Goal: Register for event/course

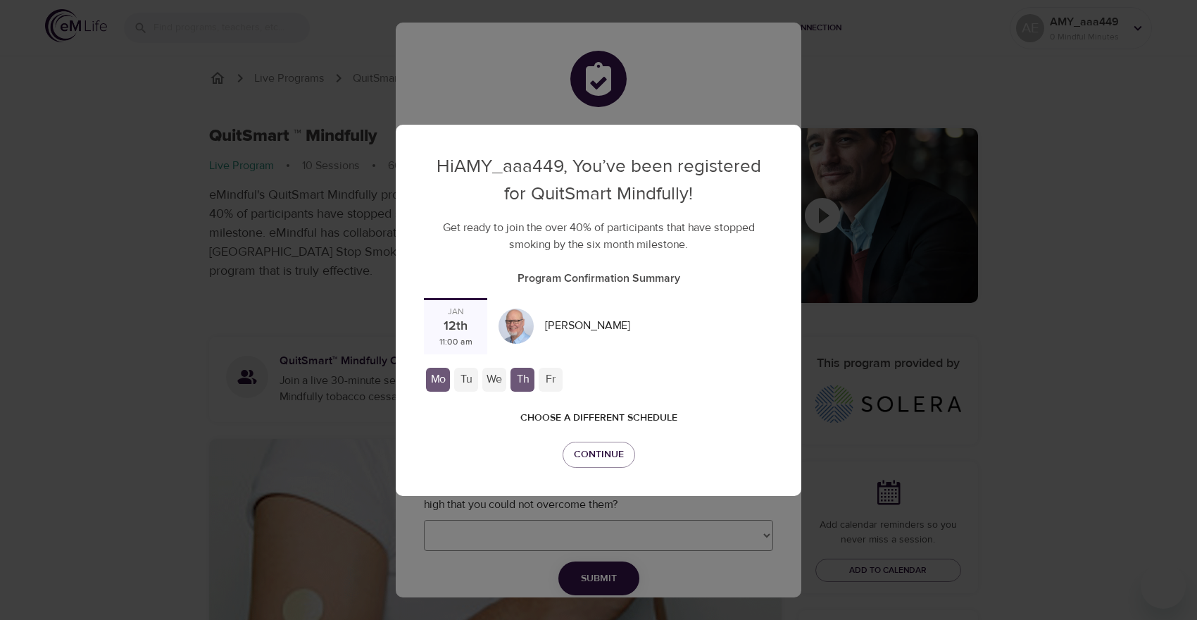
checkbox input "true"
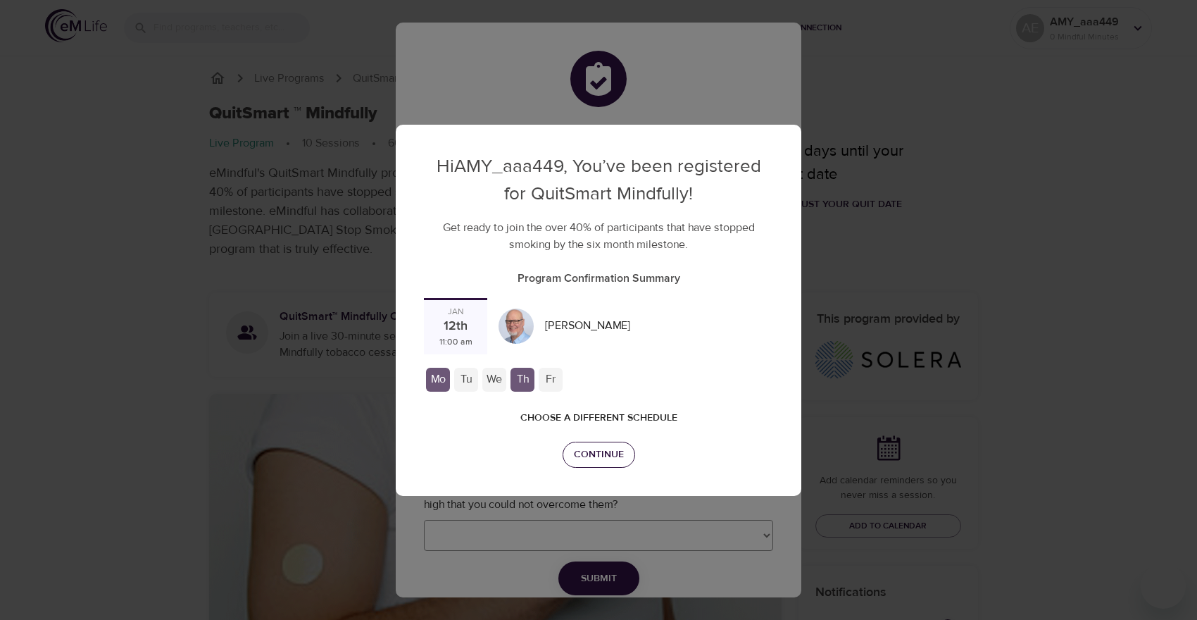
click at [589, 445] on button "Continue" at bounding box center [599, 455] width 73 height 26
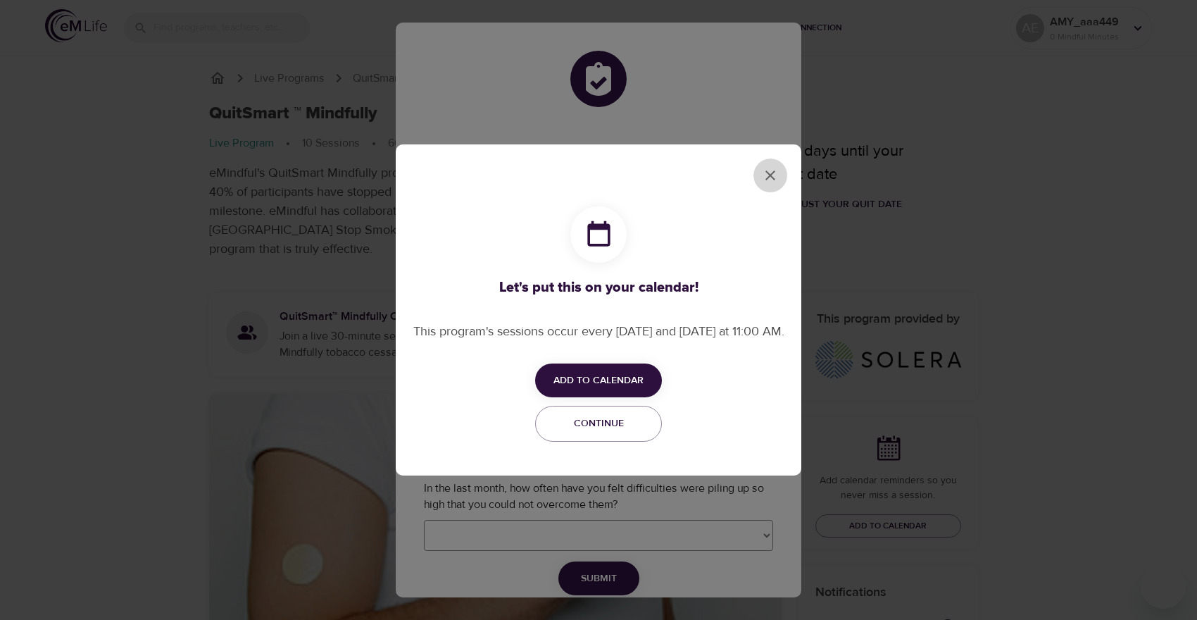
click at [770, 171] on icon "close" at bounding box center [770, 175] width 17 height 17
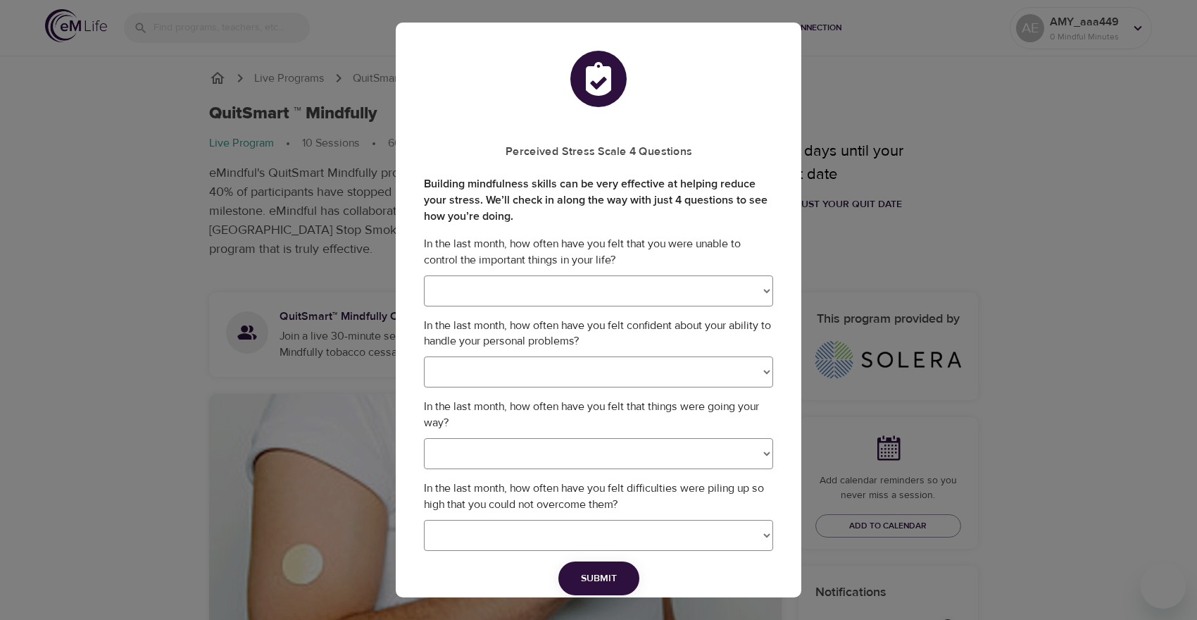
click at [242, 224] on div "Perceived Stress Scale 4 Questions Building mindfulness skills can be very effe…" at bounding box center [598, 310] width 1197 height 620
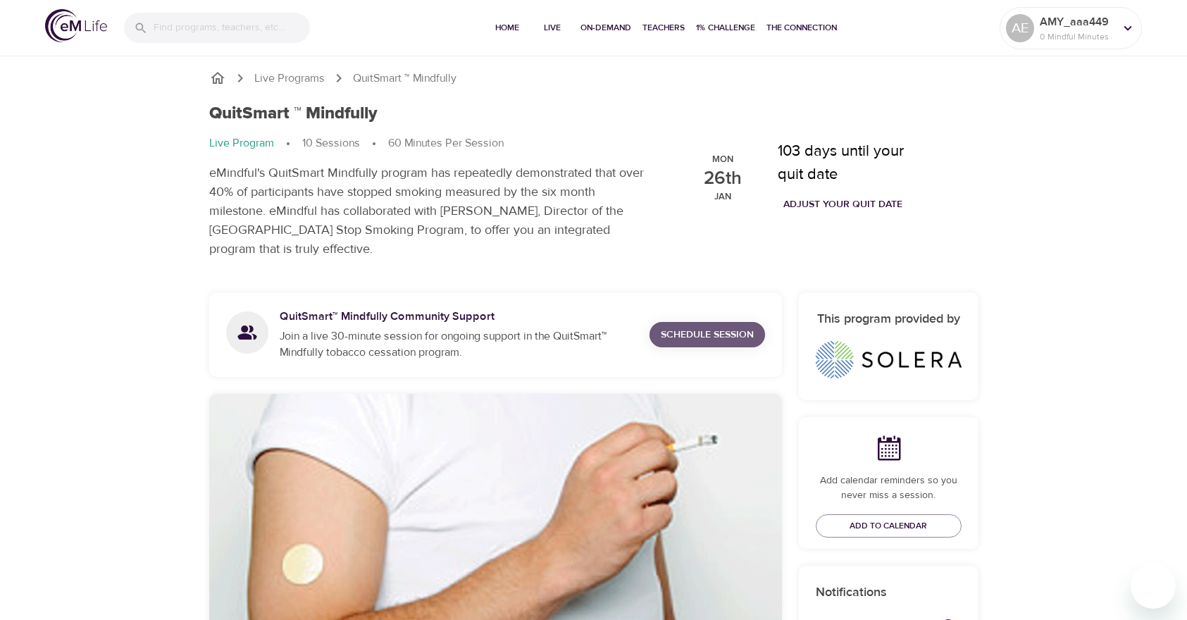
click at [687, 332] on span "Schedule Session" at bounding box center [707, 335] width 93 height 18
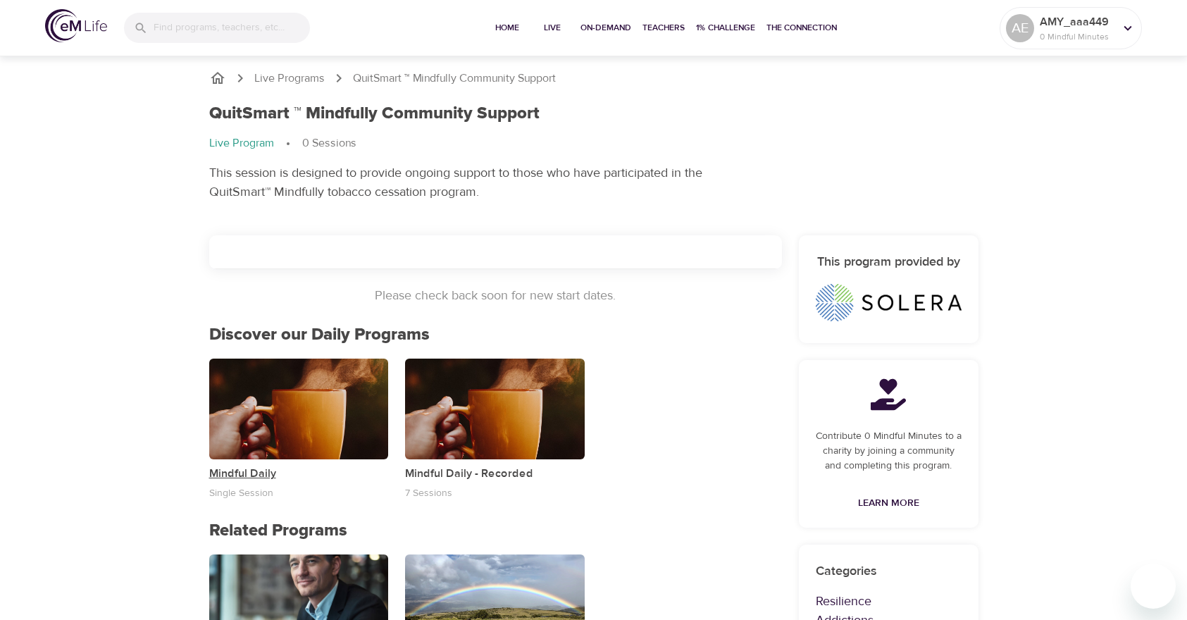
scroll to position [119, 0]
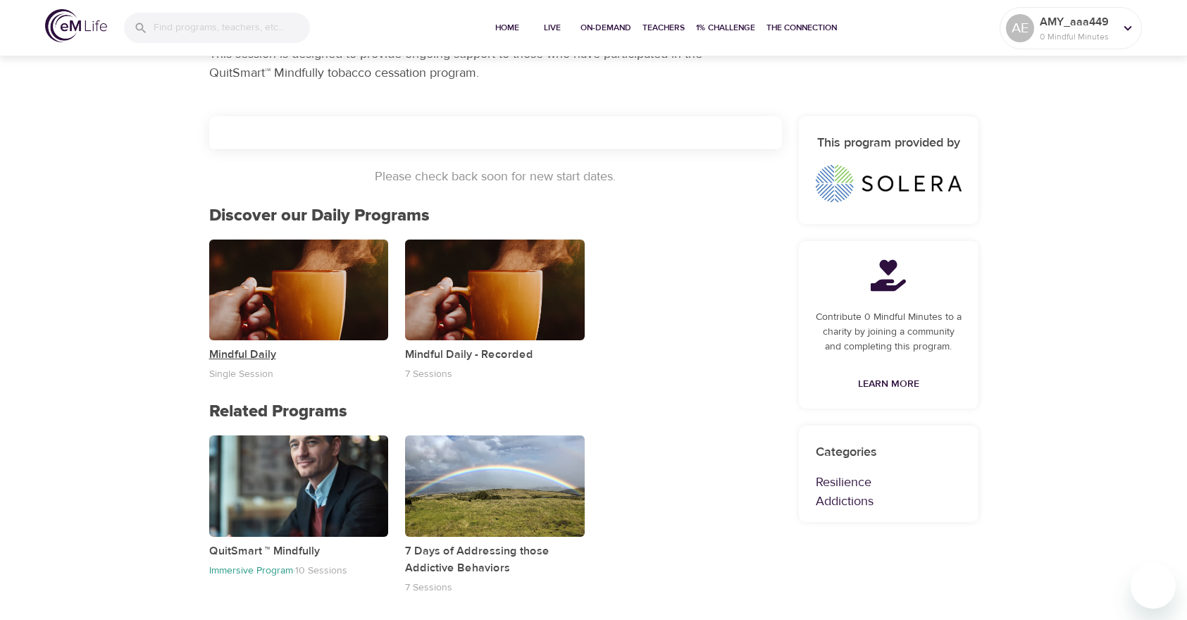
click at [254, 351] on p "Mindful Daily" at bounding box center [299, 354] width 180 height 17
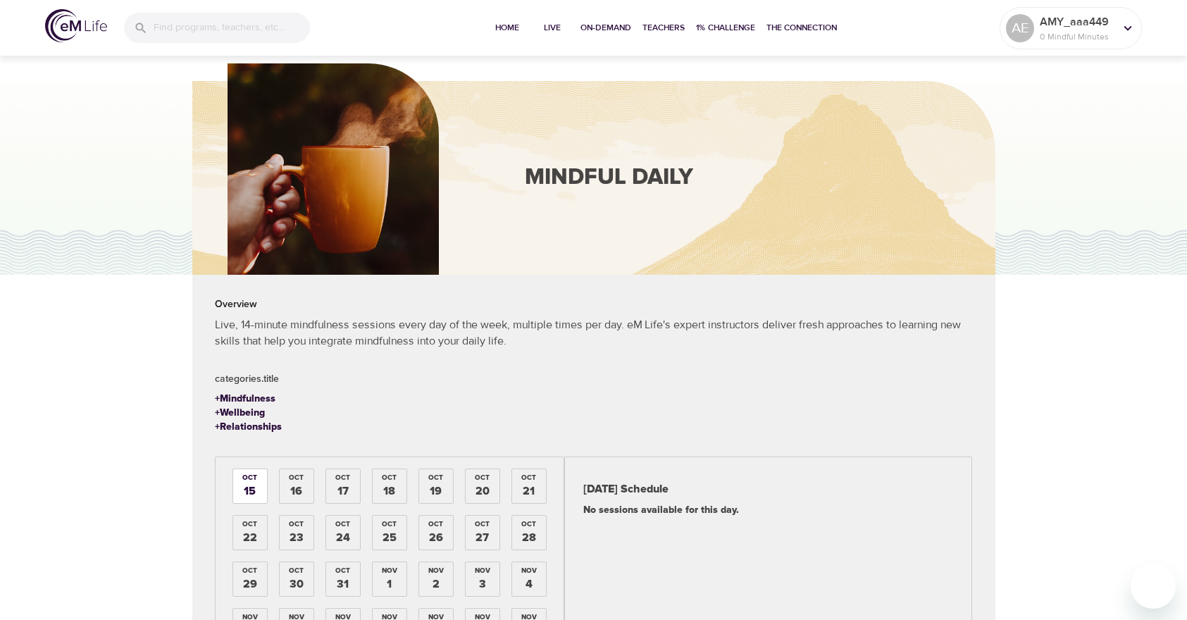
click at [292, 483] on div "16" at bounding box center [296, 491] width 12 height 16
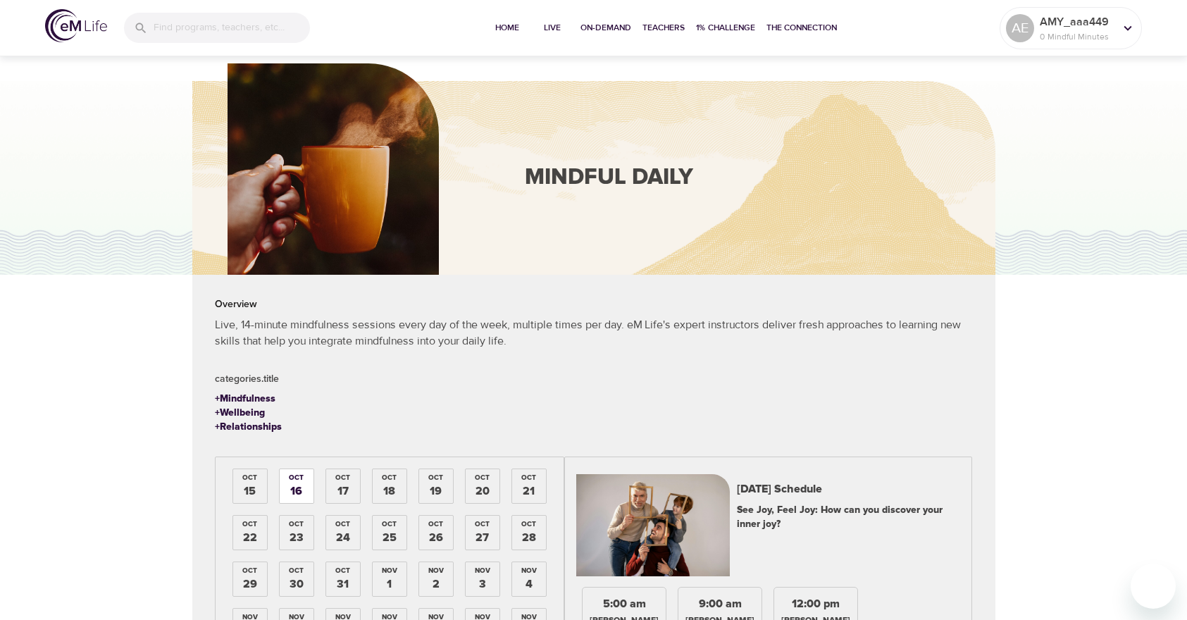
scroll to position [141, 0]
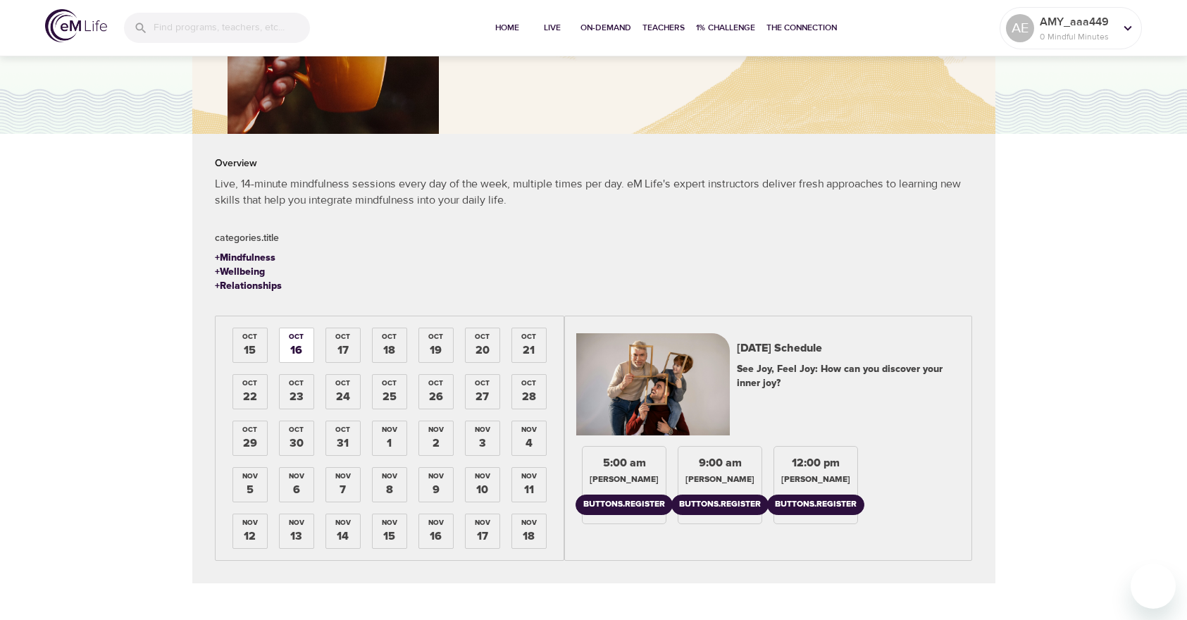
click at [344, 359] on div "Oct 17" at bounding box center [343, 345] width 34 height 34
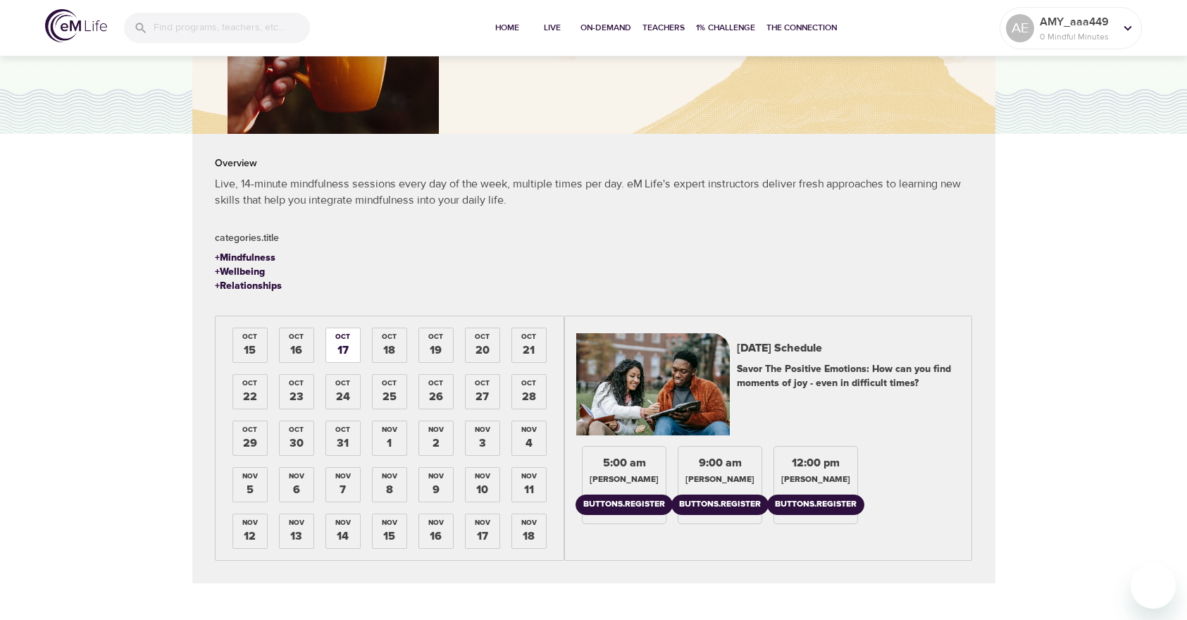
click at [339, 394] on div "24" at bounding box center [343, 397] width 14 height 16
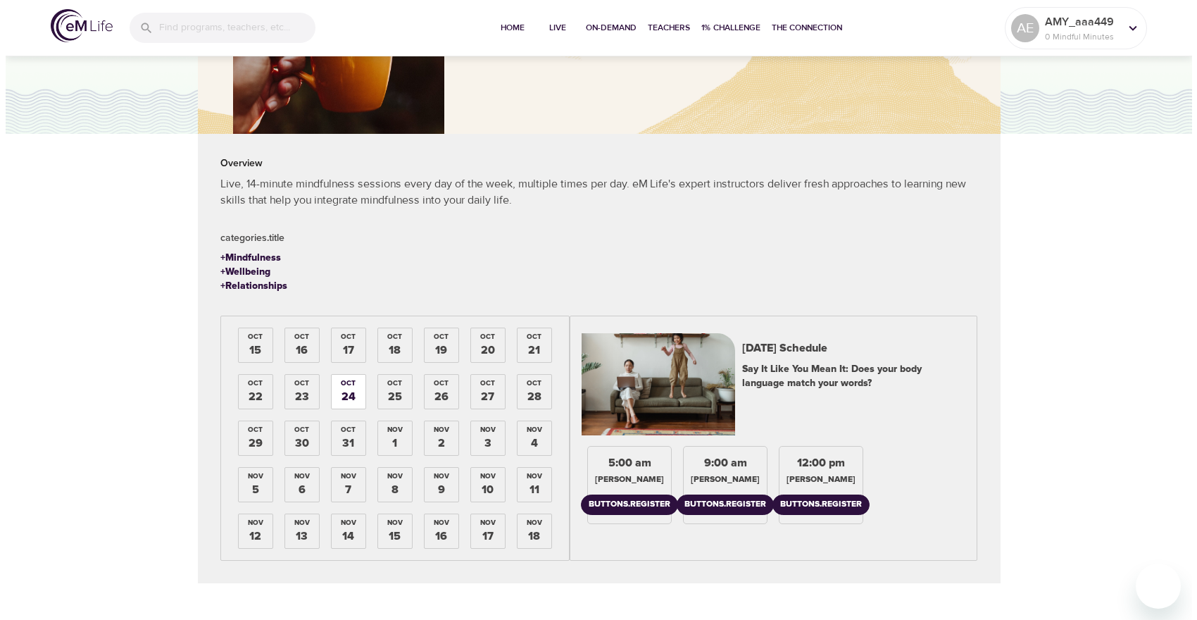
scroll to position [0, 0]
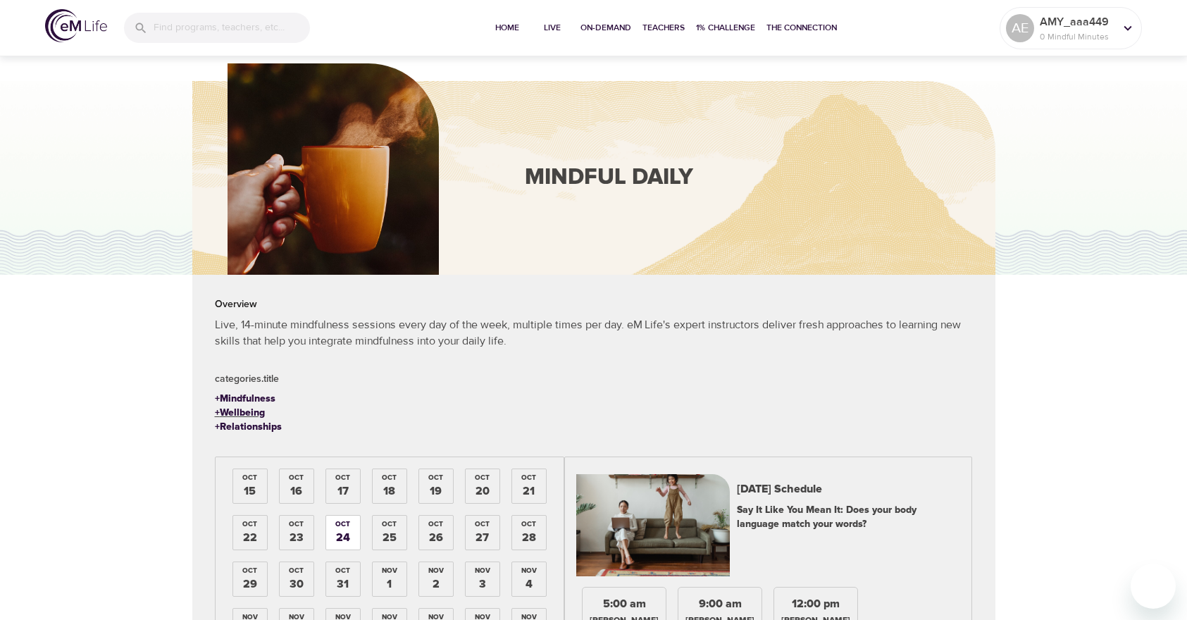
click at [246, 409] on div "+ Wellbeing" at bounding box center [240, 413] width 50 height 14
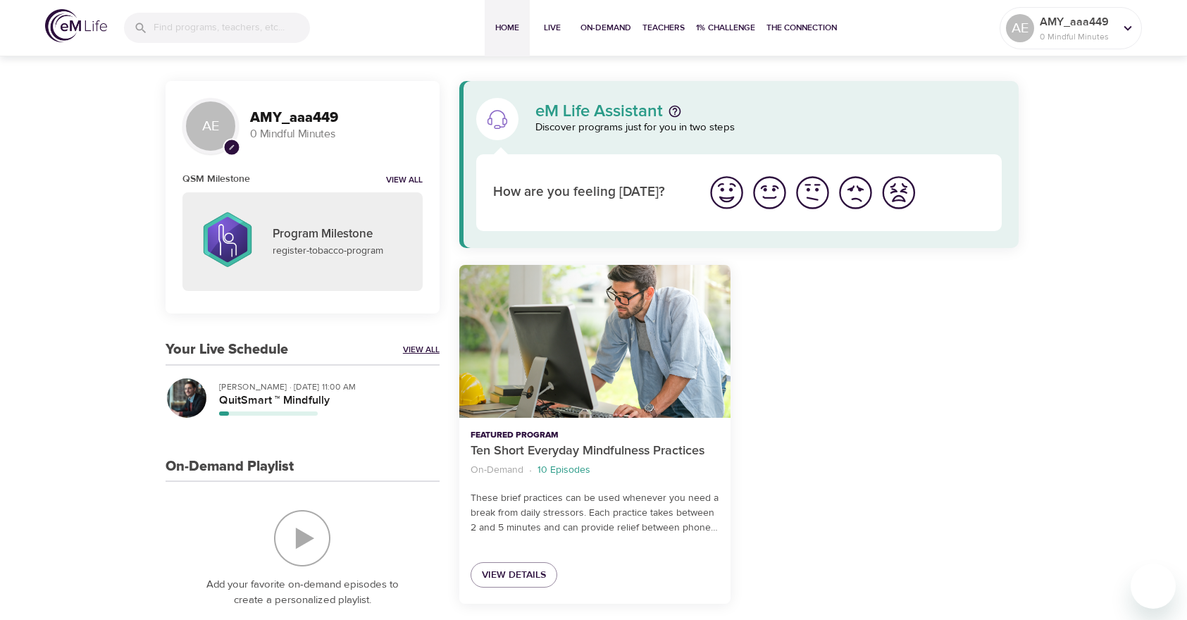
click at [418, 345] on link "View All" at bounding box center [421, 350] width 37 height 12
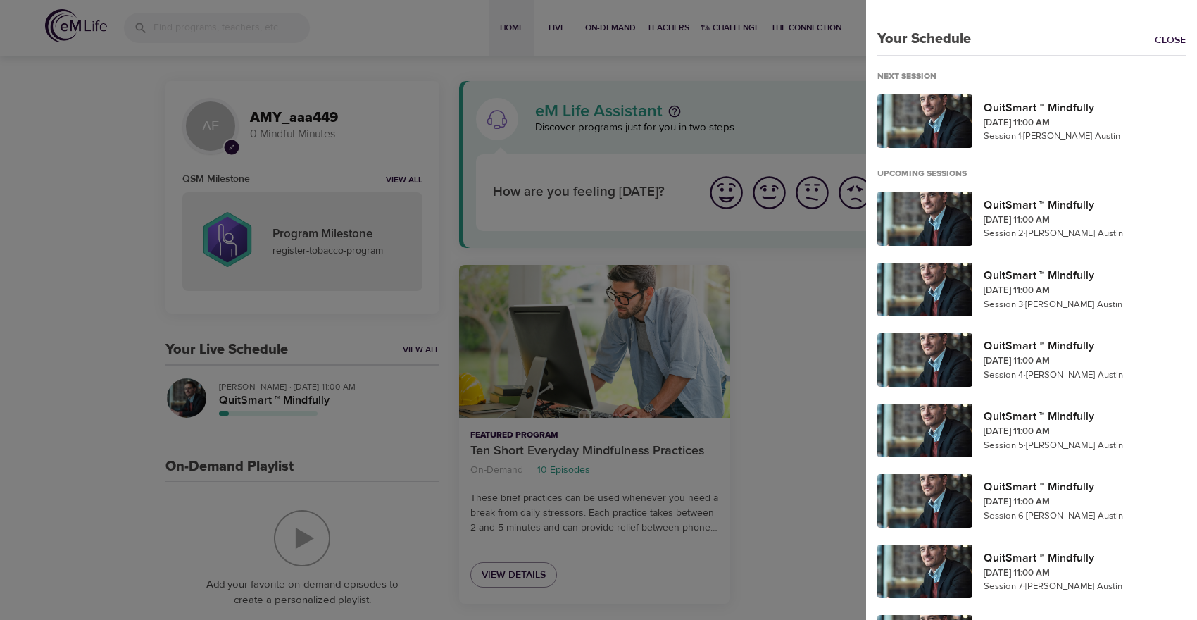
click at [115, 257] on div at bounding box center [598, 310] width 1197 height 620
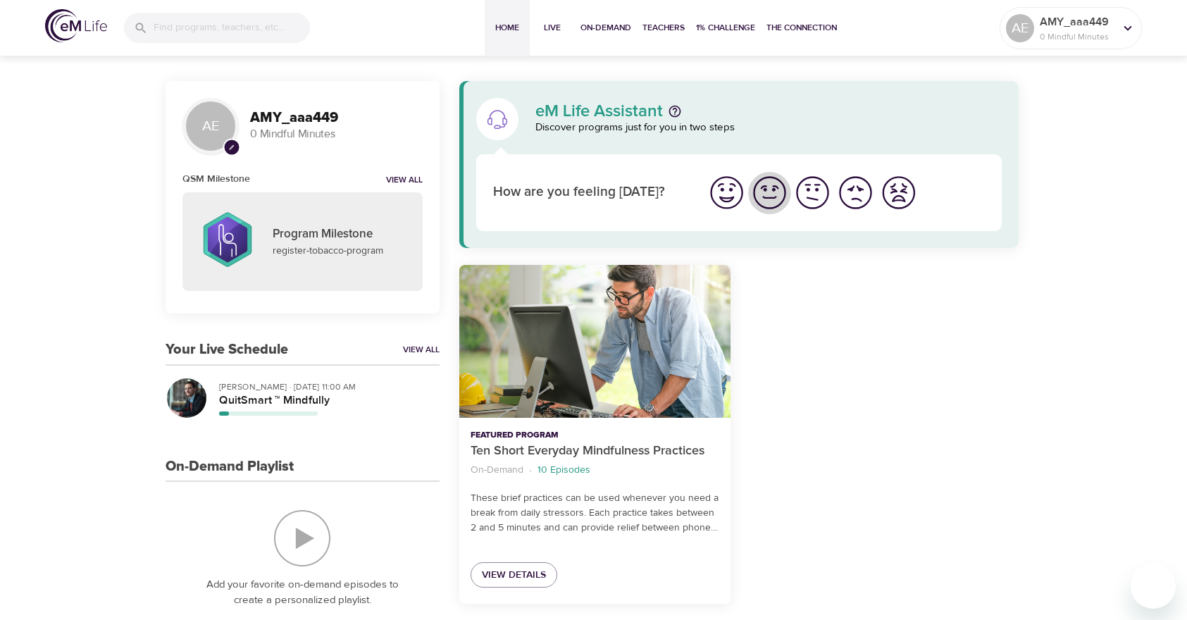
click at [766, 197] on img "I'm feeling good" at bounding box center [769, 192] width 39 height 39
